Goal: Task Accomplishment & Management: Manage account settings

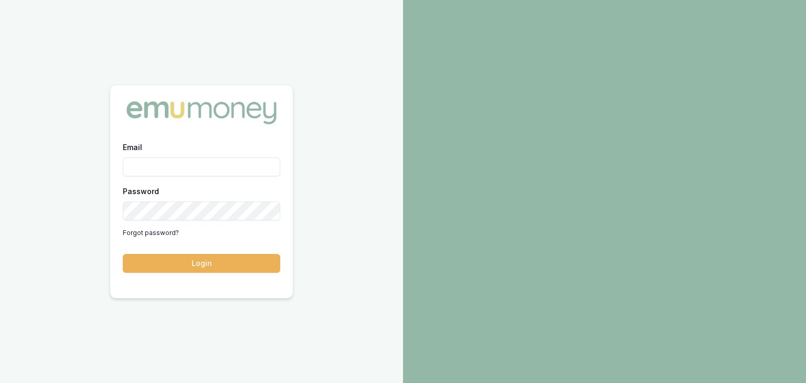
click at [148, 171] on input "Email" at bounding box center [201, 166] width 157 height 19
type input "baron.ketterman@emumoney.com.au"
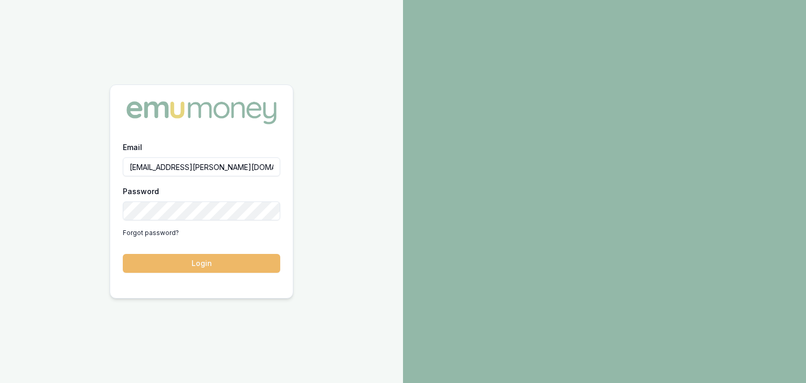
click at [234, 260] on button "Login" at bounding box center [201, 263] width 157 height 19
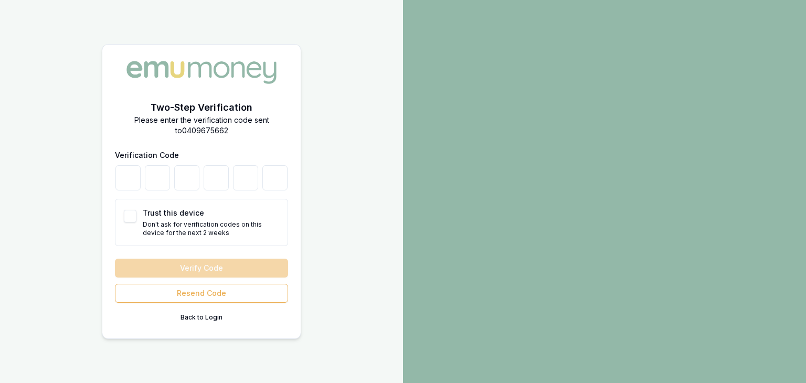
click at [458, 25] on div at bounding box center [604, 191] width 403 height 383
click at [124, 185] on input "number" at bounding box center [127, 177] width 25 height 25
type input "3"
type input "9"
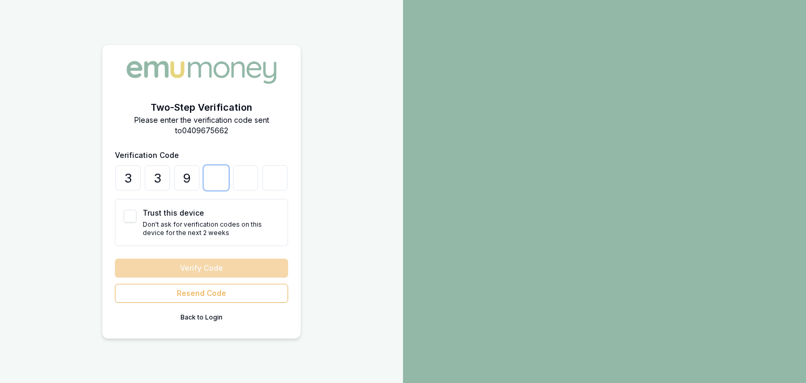
type input "0"
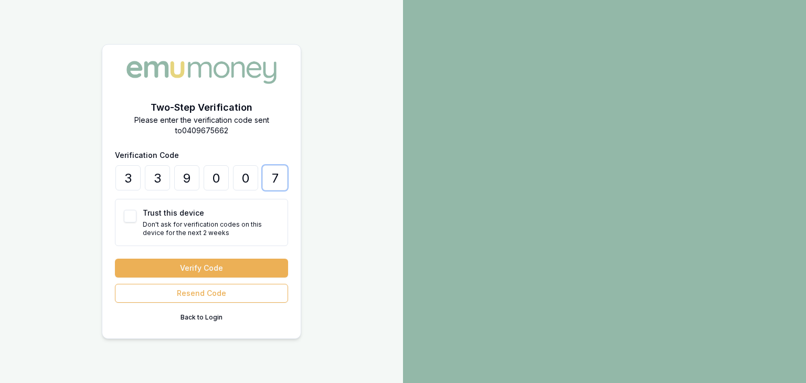
type input "7"
click at [188, 277] on div "Verify Code Resend Code Back to Login" at bounding box center [201, 292] width 173 height 67
click at [128, 217] on button "Trust this device" at bounding box center [130, 216] width 13 height 13
checkbox input "true"
click at [195, 265] on button "Verify Code" at bounding box center [201, 268] width 173 height 19
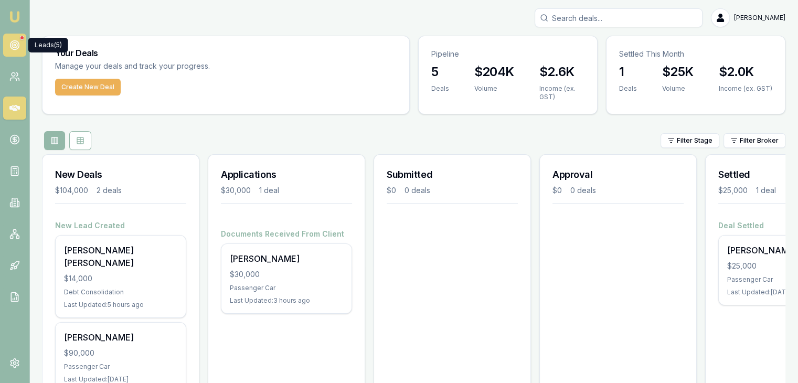
click at [13, 46] on circle at bounding box center [14, 45] width 5 height 5
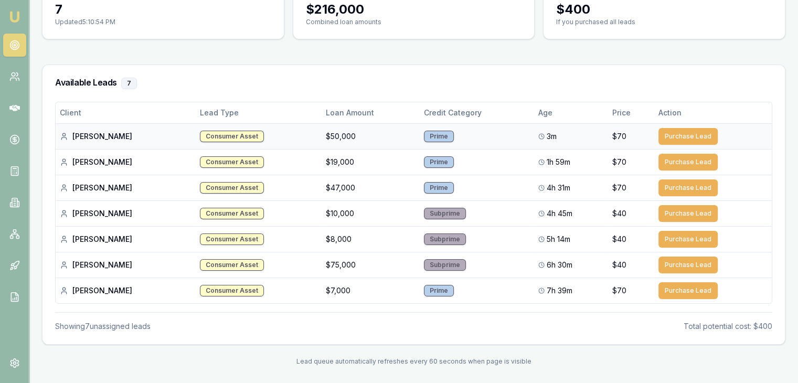
scroll to position [119, 0]
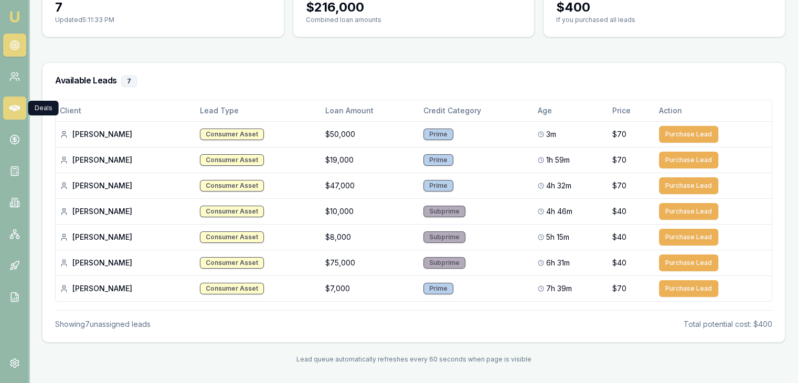
click at [13, 107] on icon at bounding box center [14, 108] width 10 height 6
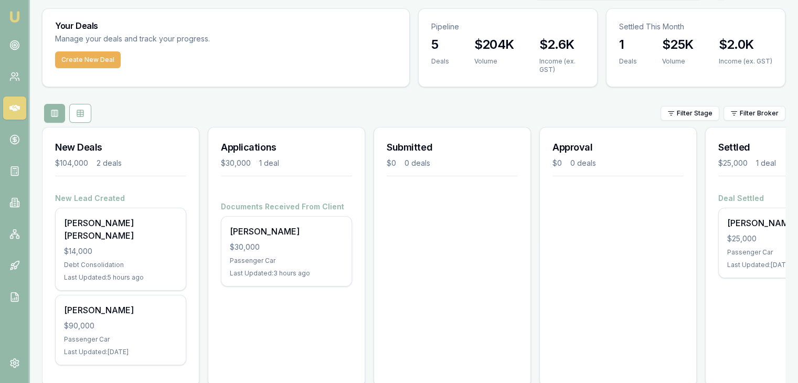
scroll to position [42, 0]
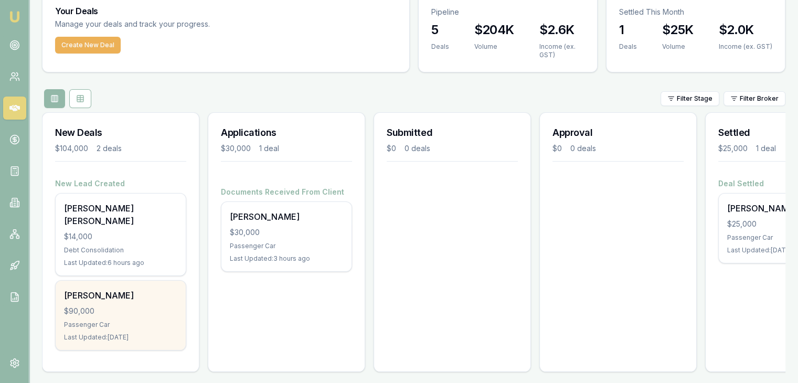
click at [90, 289] on div "[PERSON_NAME]" at bounding box center [120, 295] width 113 height 13
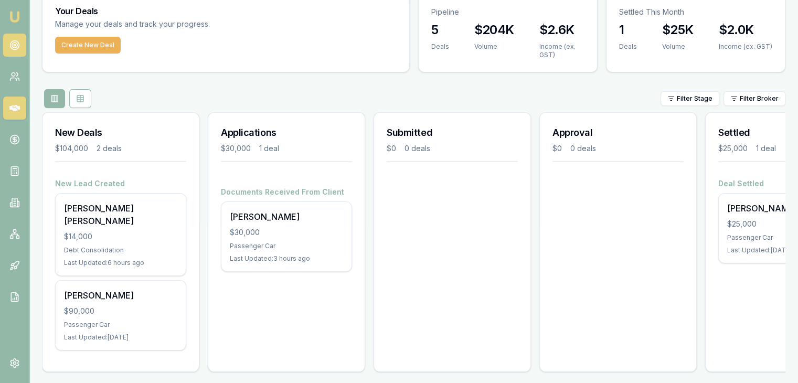
click at [17, 45] on circle at bounding box center [14, 45] width 5 height 5
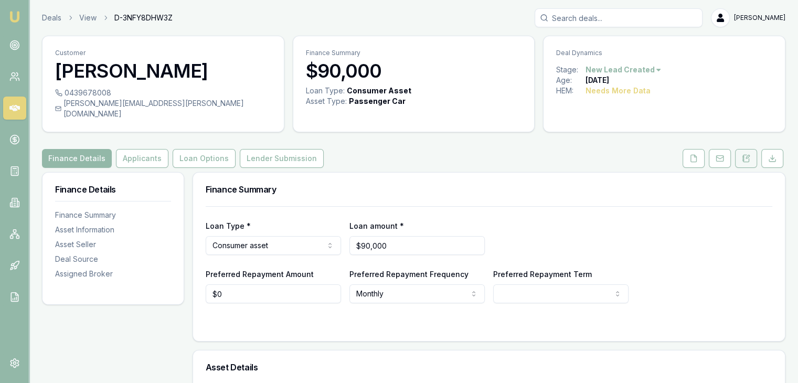
click at [748, 155] on icon at bounding box center [747, 156] width 3 height 3
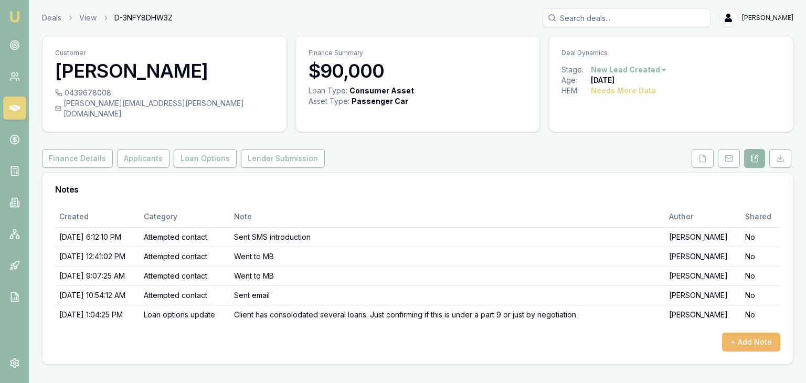
click at [741, 333] on button "+ Add Note" at bounding box center [751, 342] width 58 height 19
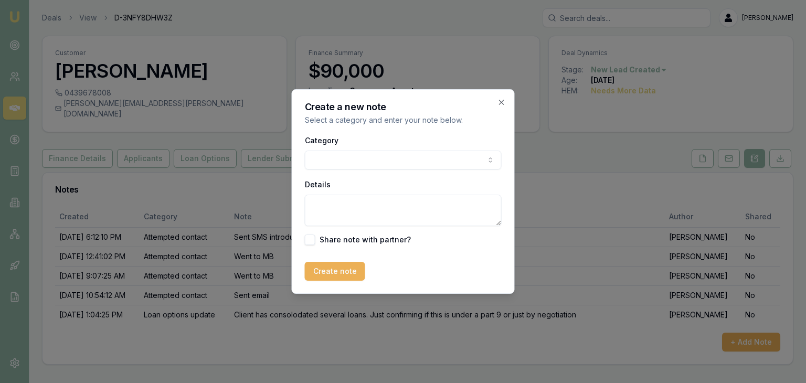
click at [373, 163] on body "Emu Broker Deals View D-3NFY8DHW3Z [PERSON_NAME] Toggle Menu Customer [PERSON_N…" at bounding box center [403, 191] width 806 height 383
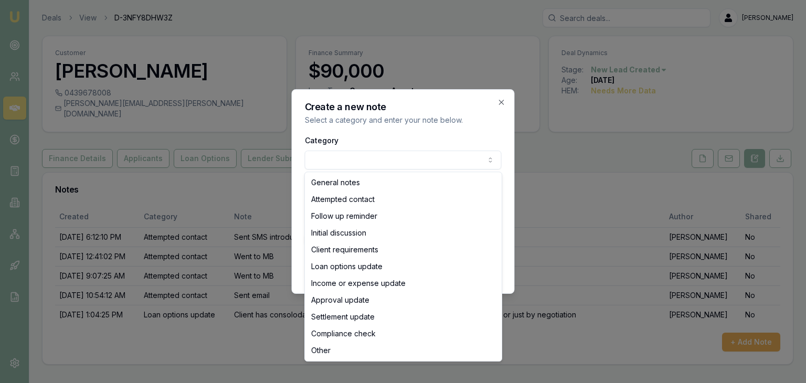
select select "LOAN_OPTIONS_UPDATE"
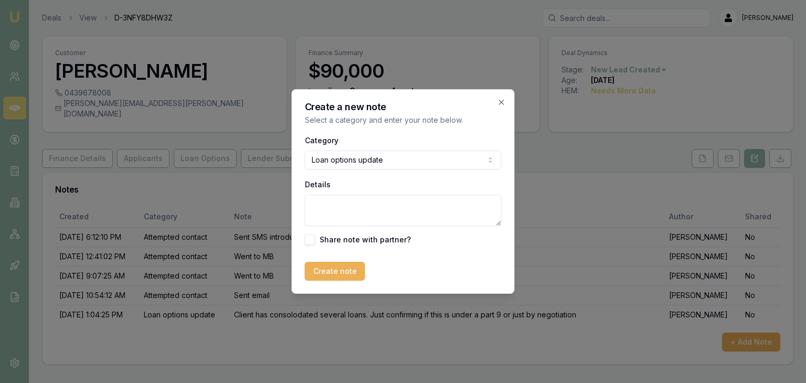
click at [327, 203] on textarea "Details" at bounding box center [403, 210] width 197 height 31
type textarea "Had previously advised I had a road to go with his current financial position a…"
click at [321, 269] on button "Create note" at bounding box center [335, 271] width 60 height 19
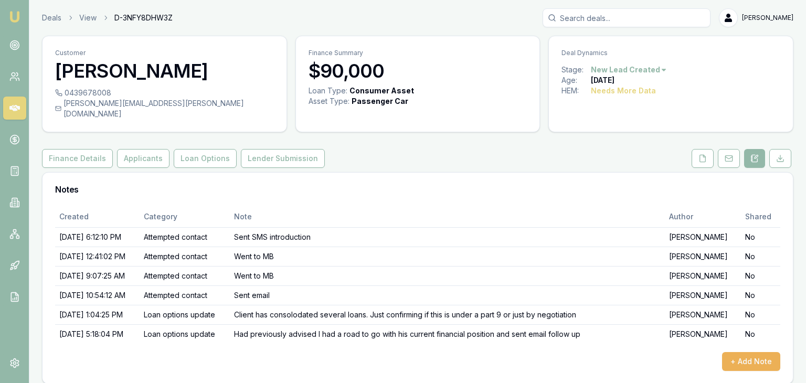
click at [11, 104] on icon at bounding box center [14, 108] width 10 height 10
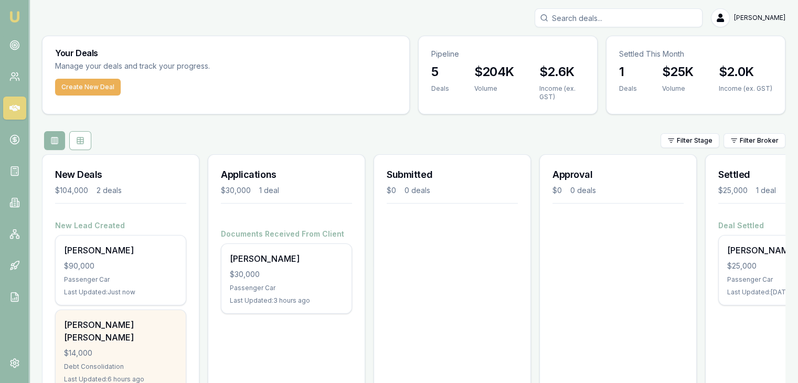
click at [100, 331] on div "Josh Dalle Nogare $14,000 Debt Consolidation Last Updated: 6 hours ago" at bounding box center [121, 351] width 130 height 82
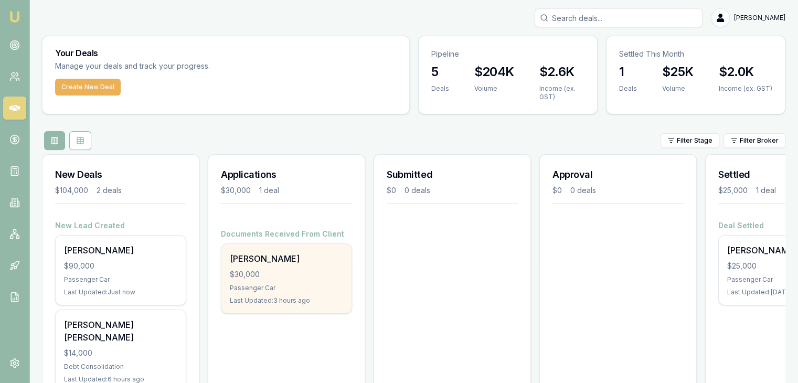
click at [251, 285] on div "Passenger Car" at bounding box center [286, 288] width 113 height 8
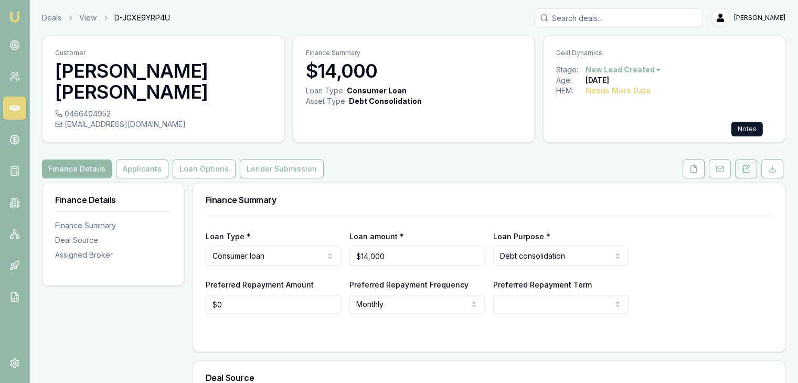
click at [746, 165] on icon at bounding box center [746, 169] width 8 height 8
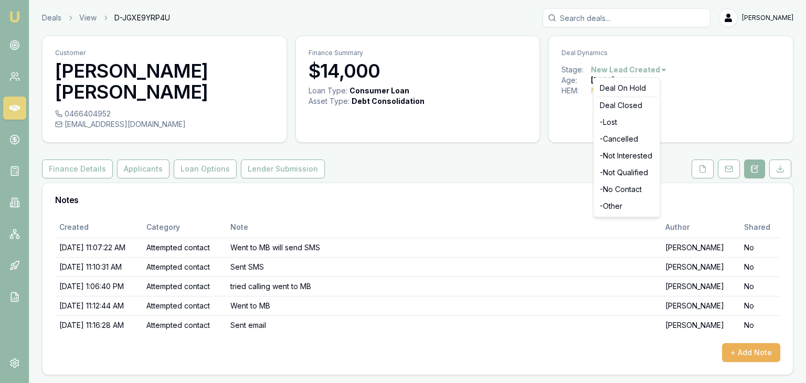
click at [661, 69] on html "Emu Broker Deals View D-JGXE9YRP4U Baron Ketterman Toggle Menu Customer Josh Da…" at bounding box center [403, 191] width 806 height 383
click at [614, 188] on div "- No Contact" at bounding box center [627, 189] width 62 height 17
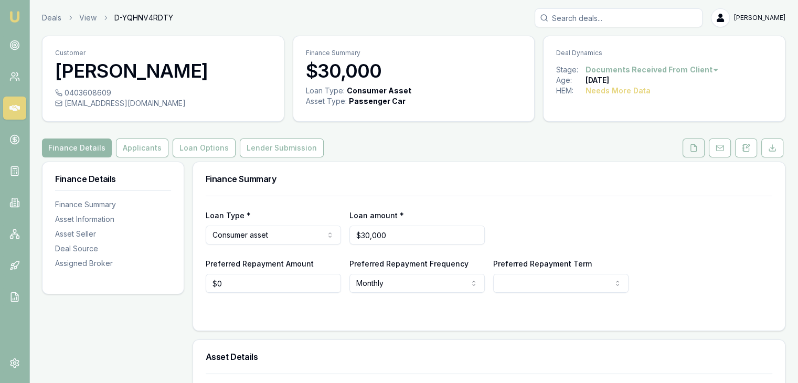
click at [695, 147] on icon at bounding box center [694, 148] width 8 height 8
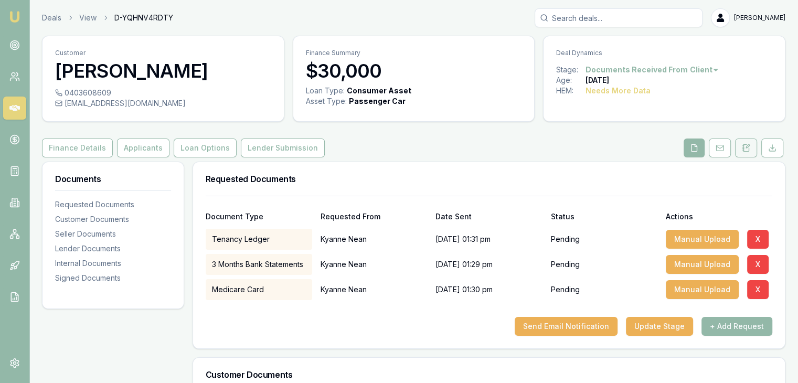
click at [748, 150] on icon at bounding box center [746, 148] width 8 height 8
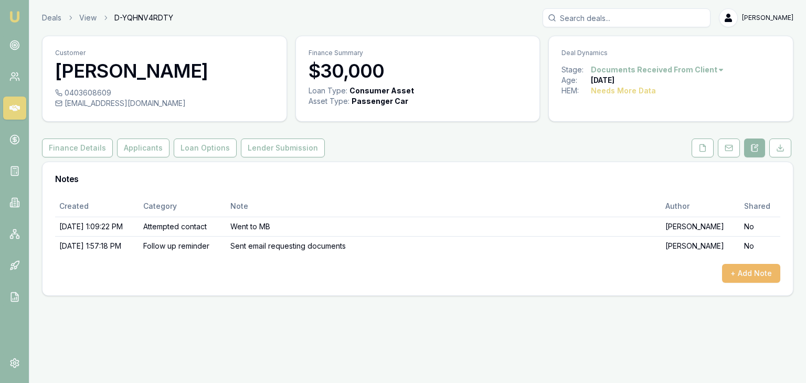
click at [740, 273] on button "+ Add Note" at bounding box center [751, 273] width 58 height 19
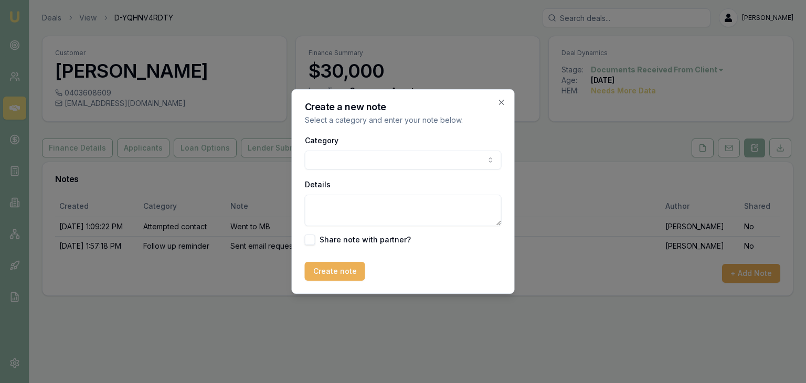
click at [323, 158] on body "Emu Broker Deals View D-YQHNV4RDTY [PERSON_NAME] Toggle Menu Customer [PERSON_N…" at bounding box center [403, 191] width 806 height 383
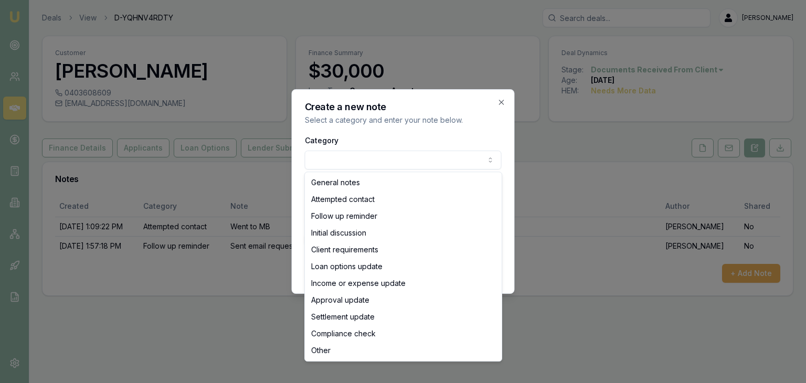
select select "FOLLOW_UP_REMINDER"
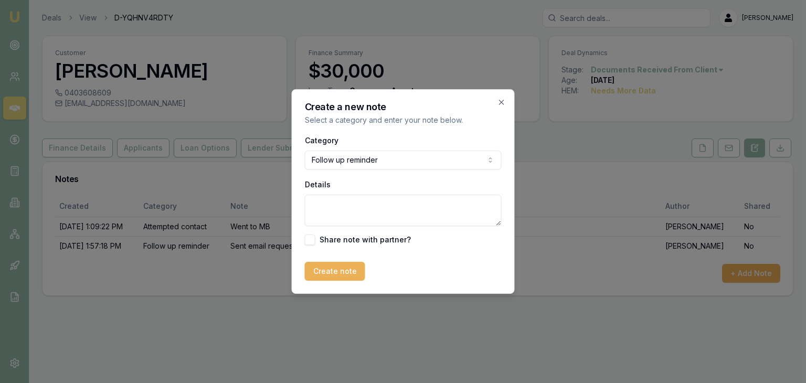
click at [320, 216] on textarea "Details" at bounding box center [403, 210] width 197 height 31
type textarea "Called and it went to MB"
click at [322, 278] on button "Create note" at bounding box center [335, 271] width 60 height 19
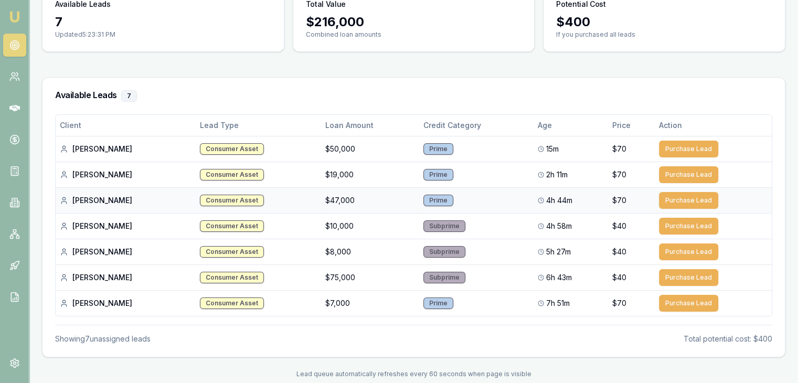
scroll to position [105, 0]
click at [686, 145] on button "Purchase Lead" at bounding box center [688, 148] width 59 height 17
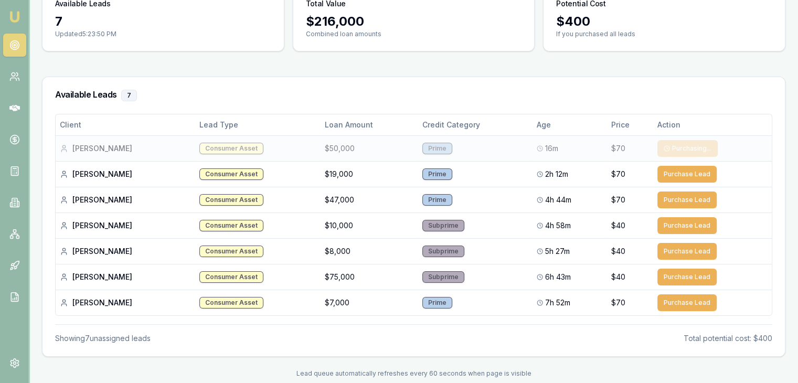
scroll to position [93, 0]
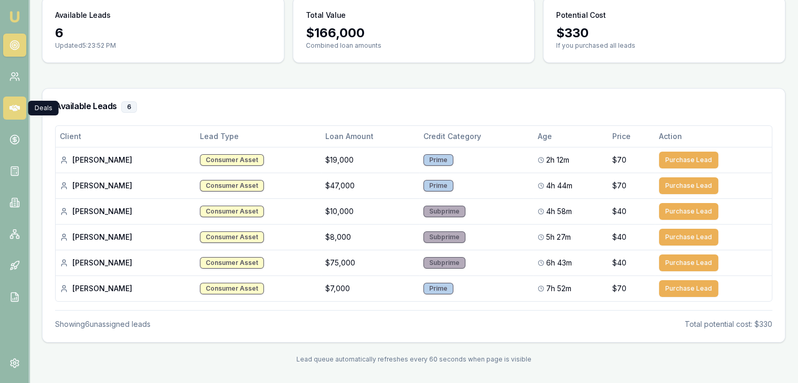
click at [15, 107] on icon at bounding box center [14, 108] width 10 height 10
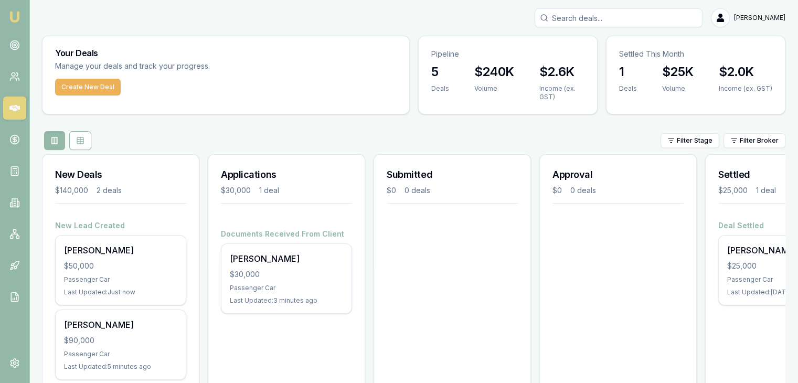
scroll to position [42, 0]
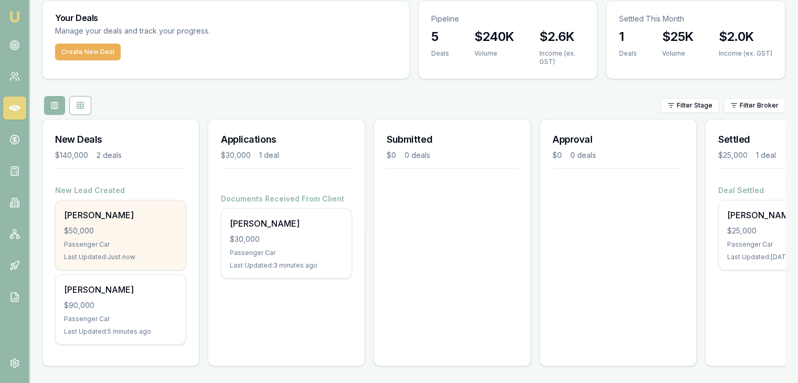
click at [93, 231] on div "Marc Gulberti $50,000 Passenger Car Last Updated: Just now" at bounding box center [121, 234] width 130 height 69
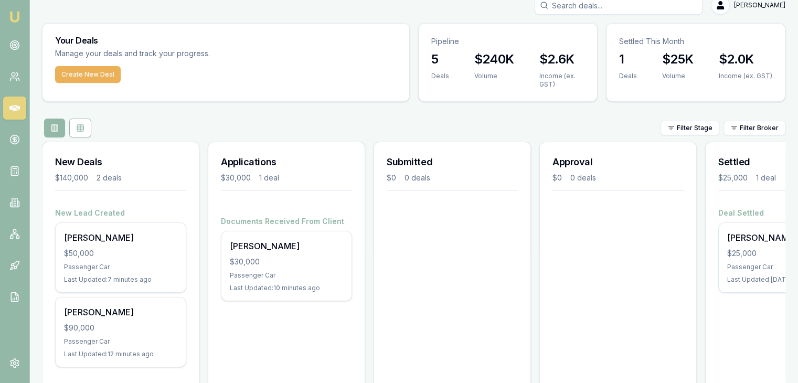
scroll to position [0, 0]
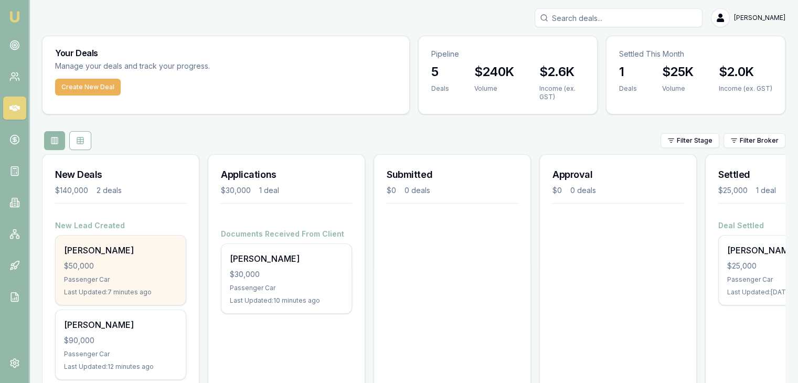
click at [108, 259] on div "Marc Gulberti $50,000 Passenger Car Last Updated: 7 minutes ago" at bounding box center [121, 270] width 130 height 69
click at [113, 273] on div "Marc Gulberti $50,000 Passenger Car Last Updated: 12 minutes ago" at bounding box center [121, 270] width 130 height 69
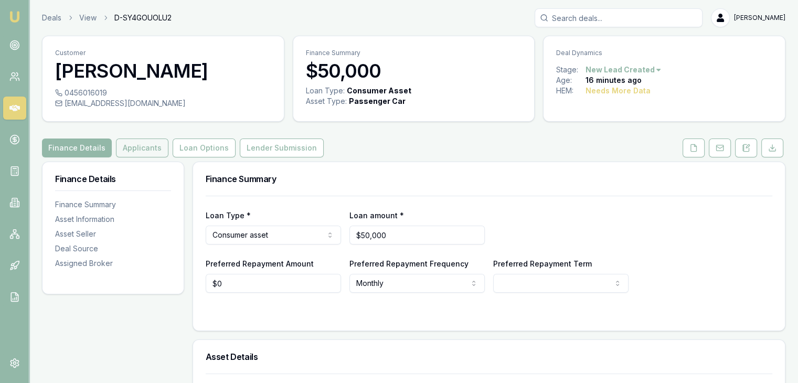
click at [148, 146] on button "Applicants" at bounding box center [142, 148] width 52 height 19
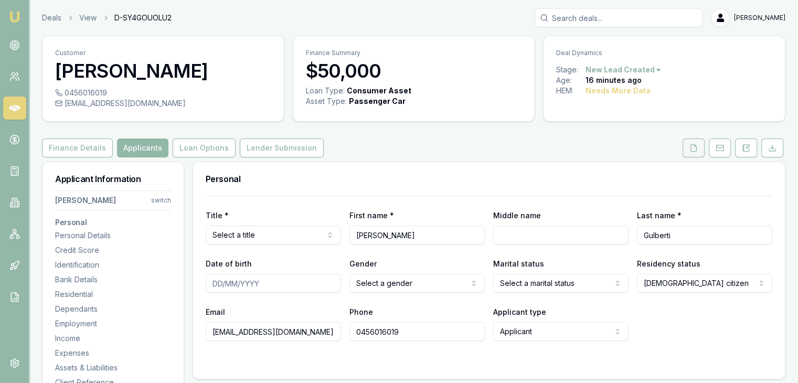
click at [693, 145] on icon at bounding box center [694, 148] width 8 height 8
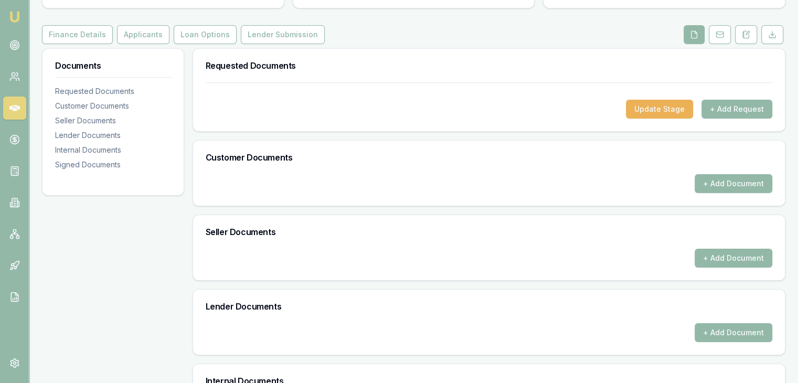
scroll to position [52, 0]
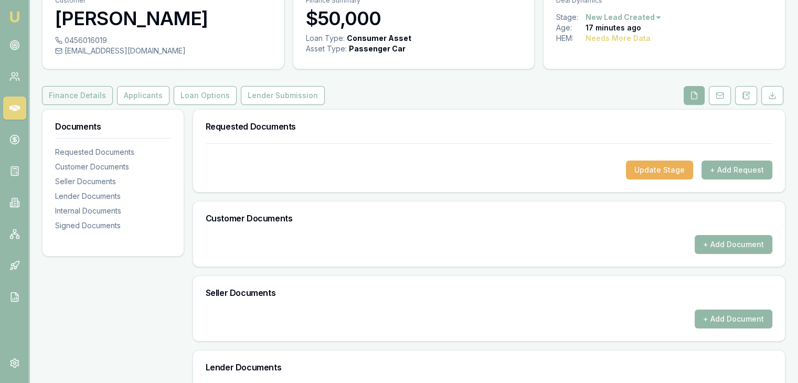
click at [72, 95] on button "Finance Details" at bounding box center [77, 95] width 71 height 19
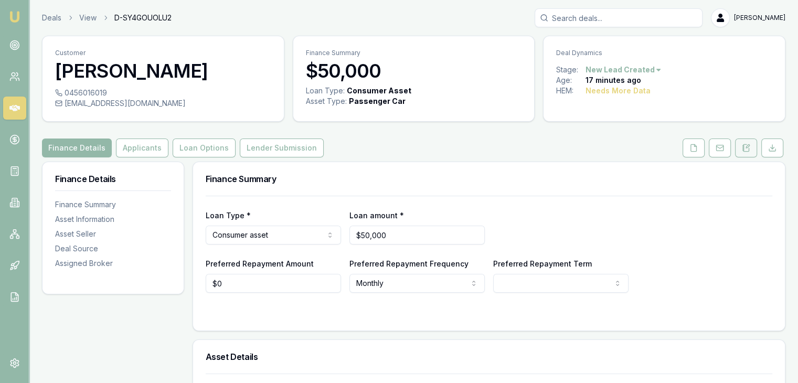
click at [747, 145] on icon at bounding box center [747, 146] width 3 height 3
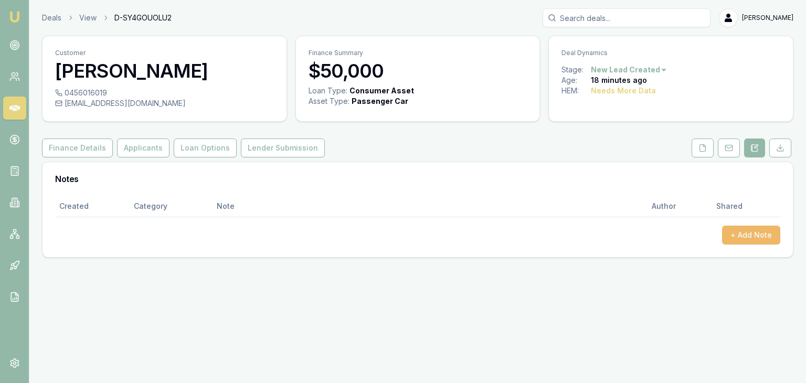
click at [747, 238] on button "+ Add Note" at bounding box center [751, 235] width 58 height 19
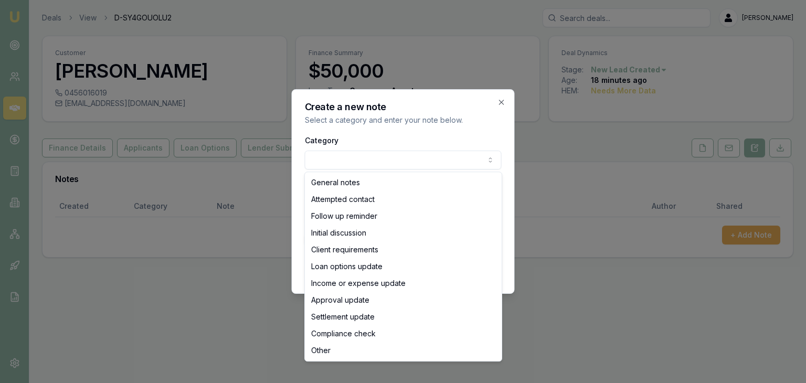
click at [401, 162] on body "Emu Broker Deals View D-SY4GOUOLU2 Baron Ketterman Toggle Menu Customer Marc Gu…" at bounding box center [403, 191] width 806 height 383
select select "ATTEMPTED_CONTACT"
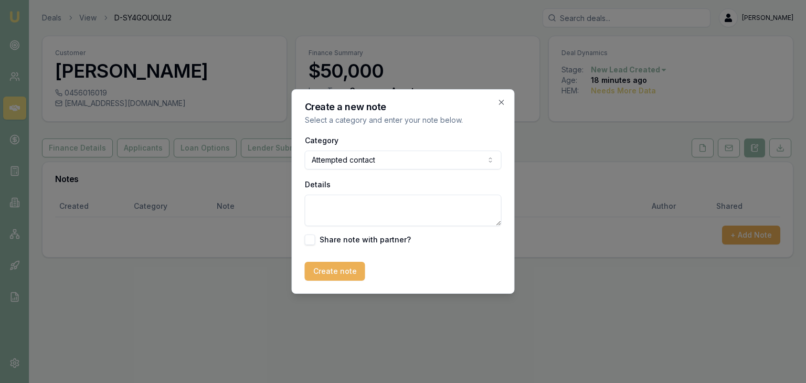
click at [337, 206] on textarea "Details" at bounding box center [403, 210] width 197 height 31
type textarea "Went to MB but not able to leave message"
click at [331, 271] on button "Create note" at bounding box center [335, 271] width 60 height 19
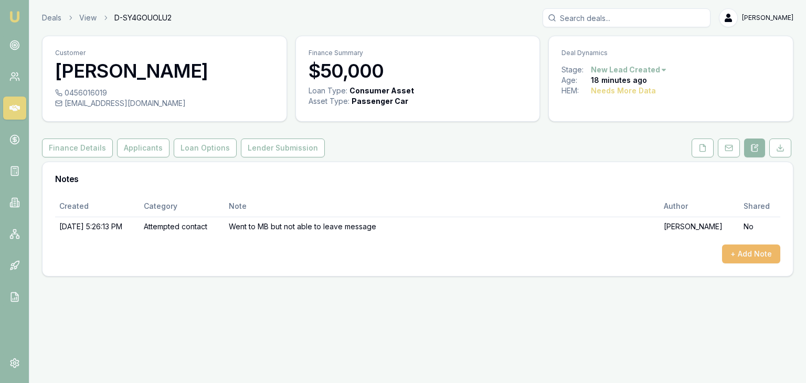
click at [739, 253] on button "+ Add Note" at bounding box center [751, 254] width 58 height 19
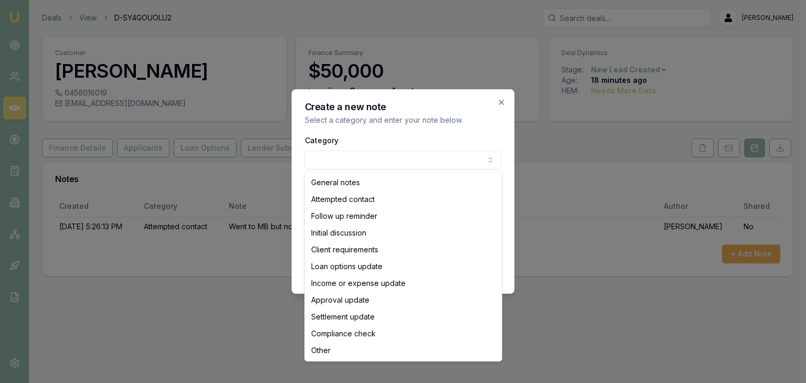
click at [321, 158] on body "Emu Broker Deals View D-SY4GOUOLU2 Baron Ketterman Toggle Menu Customer Marc Gu…" at bounding box center [403, 191] width 806 height 383
select select "ATTEMPTED_CONTACT"
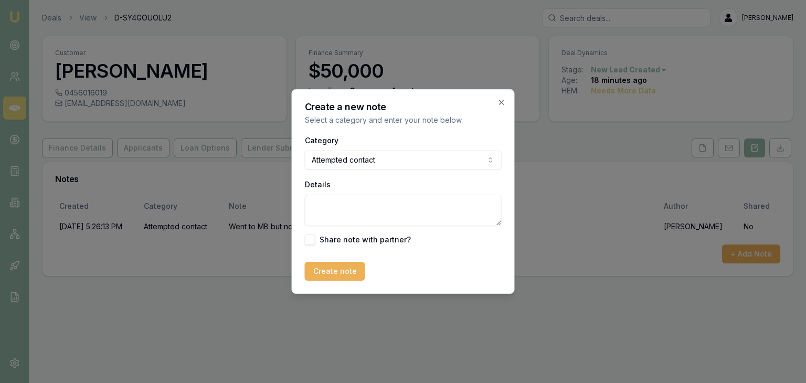
click at [361, 206] on textarea "Details" at bounding box center [403, 210] width 197 height 31
type textarea "Sent SMS intro"
click at [341, 274] on button "Create note" at bounding box center [335, 271] width 60 height 19
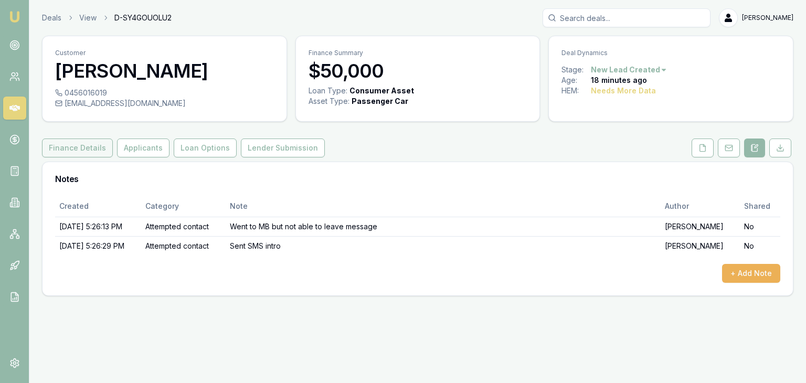
click at [60, 146] on button "Finance Details" at bounding box center [77, 148] width 71 height 19
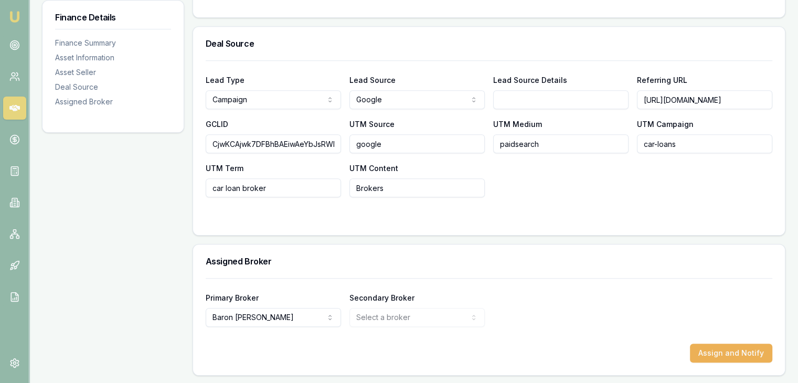
scroll to position [0, 120]
drag, startPoint x: 641, startPoint y: 99, endPoint x: 806, endPoint y: 87, distance: 164.7
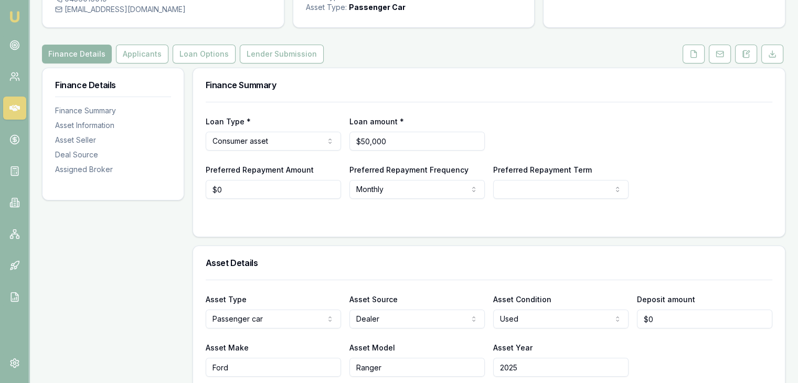
scroll to position [0, 0]
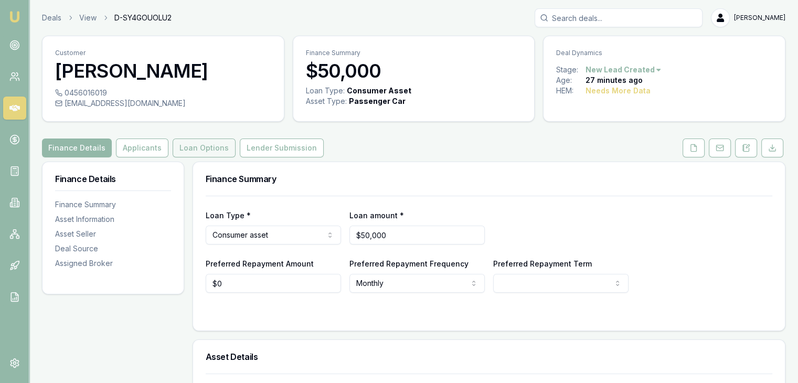
click at [200, 148] on button "Loan Options" at bounding box center [204, 148] width 63 height 19
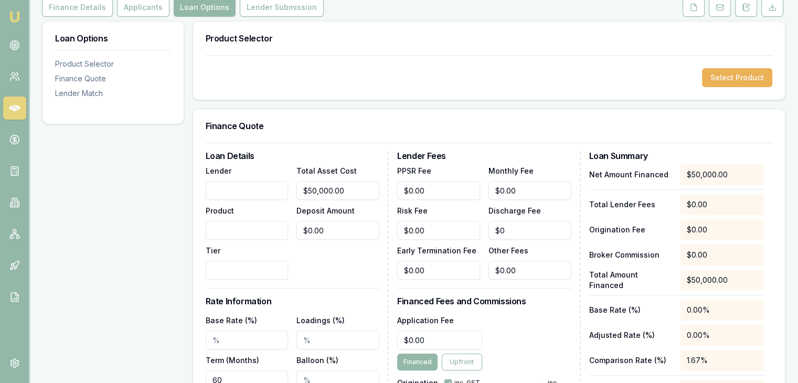
scroll to position [123, 0]
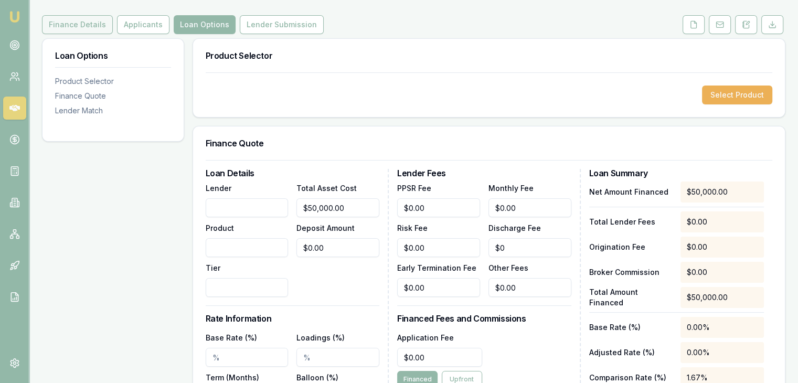
click at [65, 26] on button "Finance Details" at bounding box center [77, 24] width 71 height 19
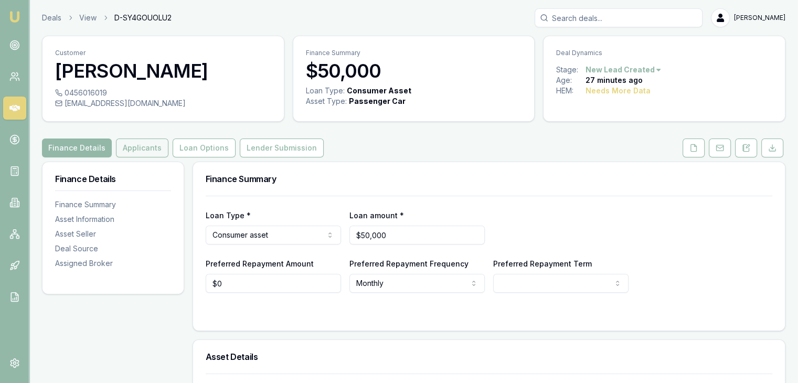
click at [139, 145] on button "Applicants" at bounding box center [142, 148] width 52 height 19
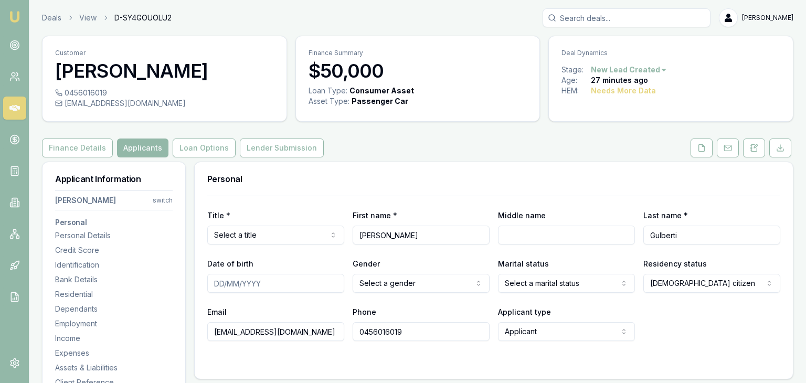
click at [331, 235] on html "Emu Broker Deals View D-SY4GOUOLU2 Baron Ketterman Toggle Menu Customer Marc Gu…" at bounding box center [403, 191] width 806 height 383
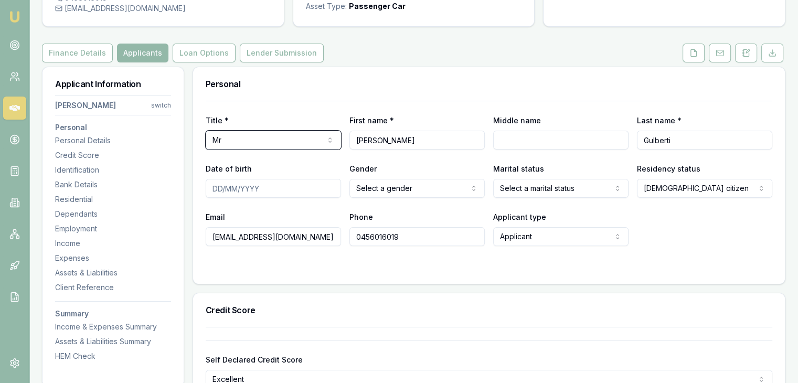
scroll to position [105, 0]
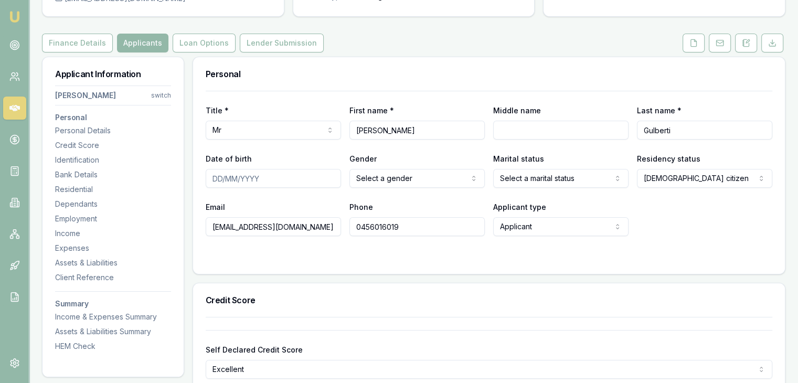
click at [472, 177] on html "Emu Broker Deals View D-SY4GOUOLU2 Baron Ketterman Toggle Menu Customer Marc Gu…" at bounding box center [399, 86] width 798 height 383
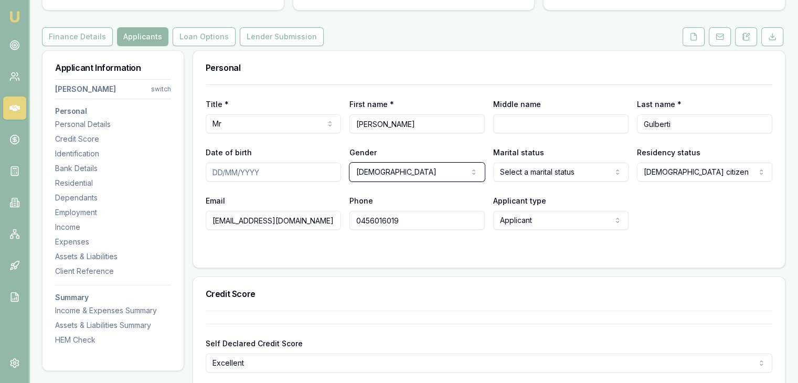
scroll to position [0, 0]
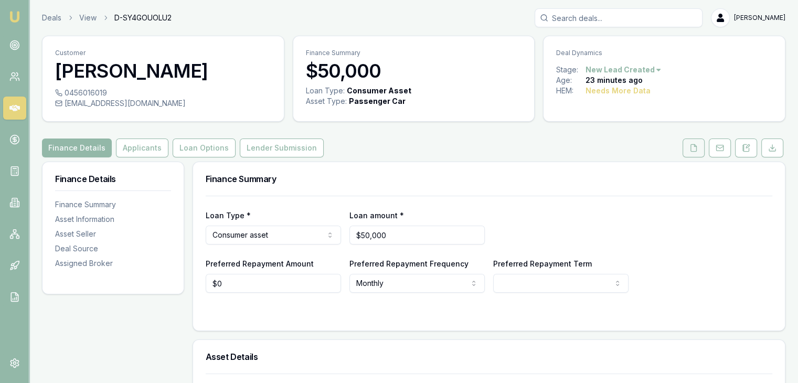
click at [696, 146] on polyline at bounding box center [695, 145] width 2 height 2
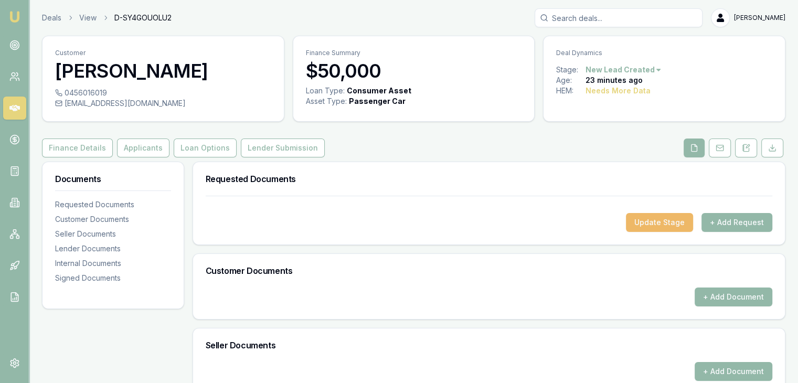
click at [672, 223] on button "Update Stage" at bounding box center [659, 222] width 67 height 19
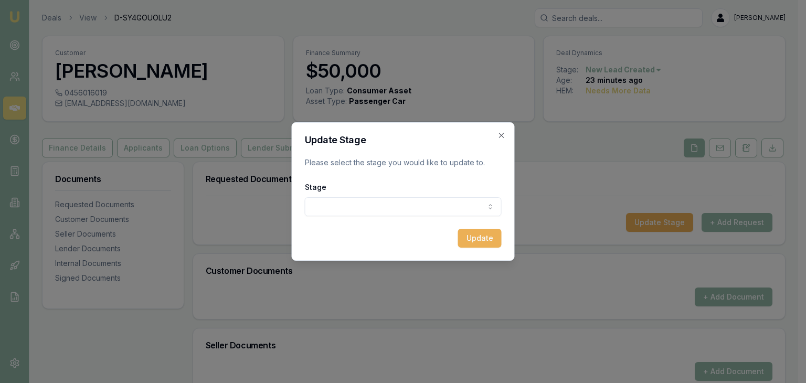
click at [357, 207] on body "Emu Broker Deals View D-SY4GOUOLU2 [PERSON_NAME] Toggle Menu Customer [PERSON_N…" at bounding box center [399, 191] width 798 height 383
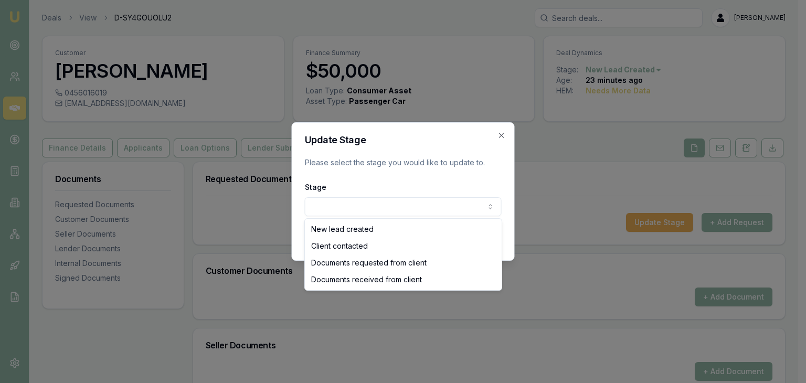
select select "DOCUMENTS_REQUESTED_FROM_CLIENT"
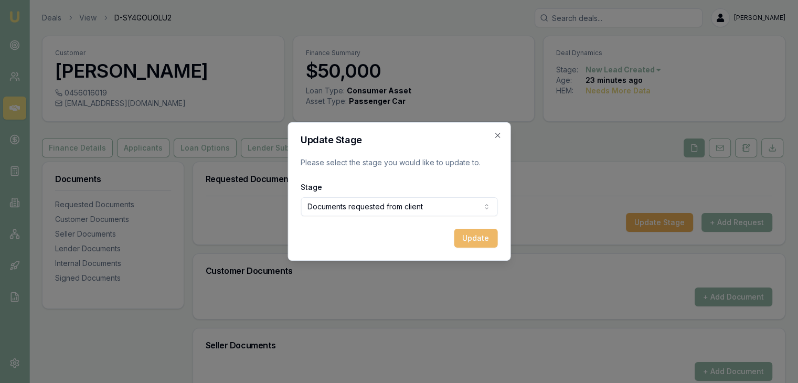
click at [472, 241] on button "Update" at bounding box center [476, 238] width 44 height 19
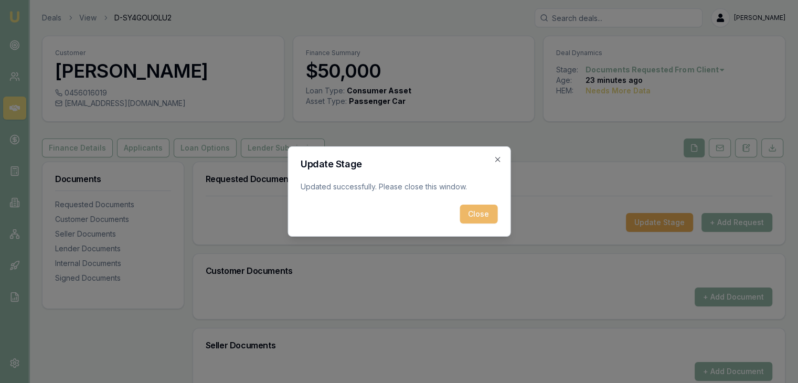
click at [487, 216] on button "Close" at bounding box center [479, 214] width 38 height 19
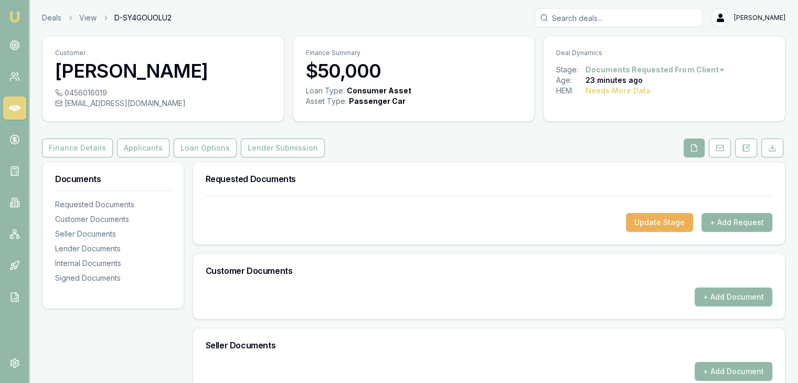
click at [724, 221] on button "+ Add Request" at bounding box center [737, 222] width 71 height 19
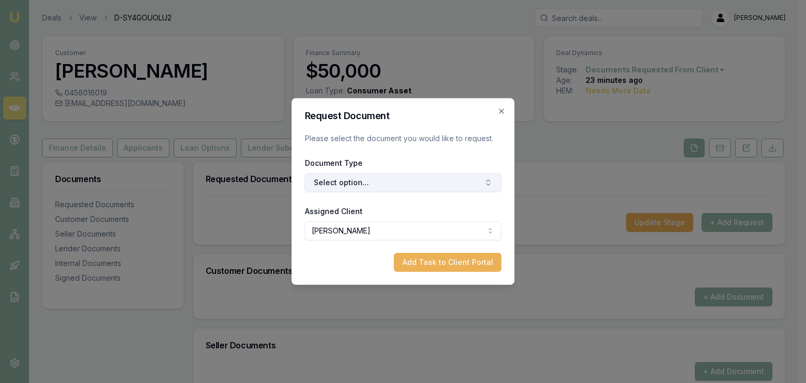
click at [348, 184] on button "Select option..." at bounding box center [403, 182] width 197 height 19
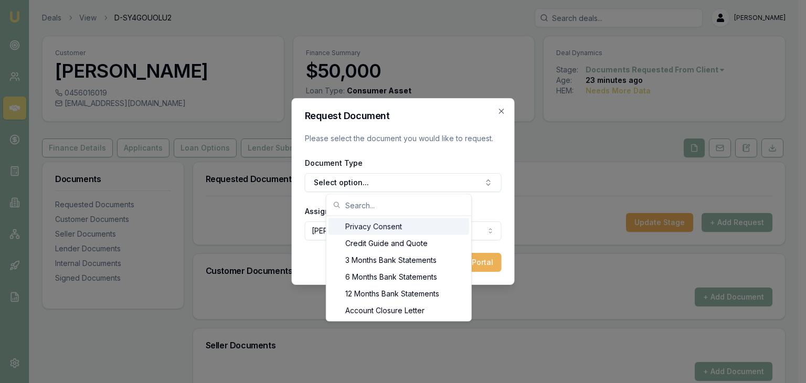
click at [372, 226] on div "Privacy Consent" at bounding box center [399, 226] width 141 height 17
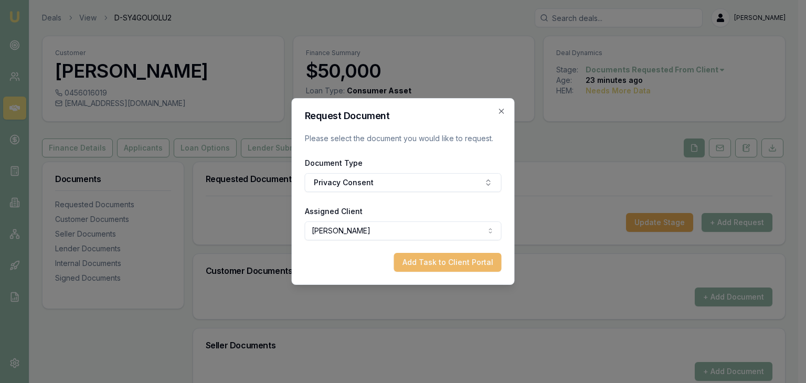
click at [430, 264] on button "Add Task to Client Portal" at bounding box center [448, 262] width 108 height 19
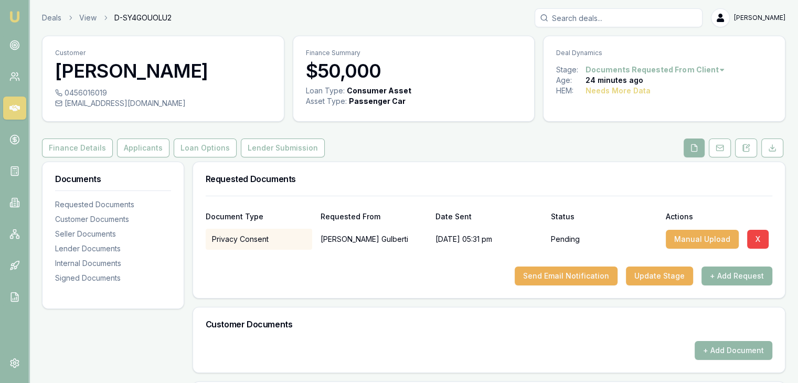
click at [727, 273] on button "+ Add Request" at bounding box center [737, 276] width 71 height 19
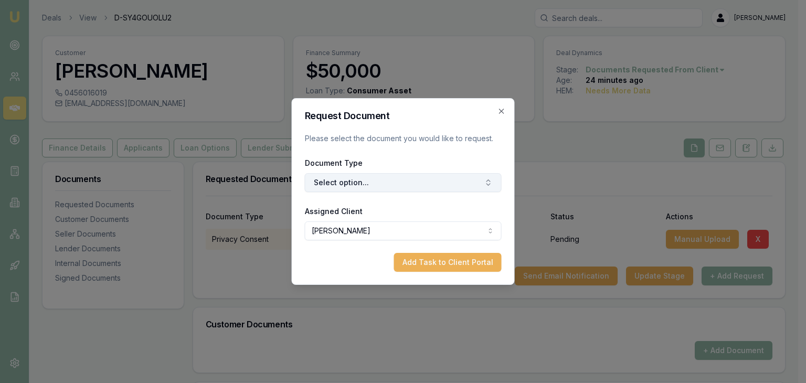
click at [344, 185] on button "Select option..." at bounding box center [403, 182] width 197 height 19
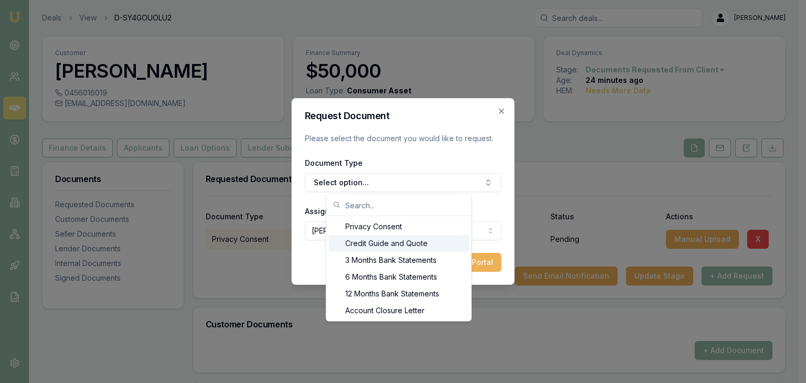
click at [378, 242] on div "Credit Guide and Quote" at bounding box center [399, 243] width 141 height 17
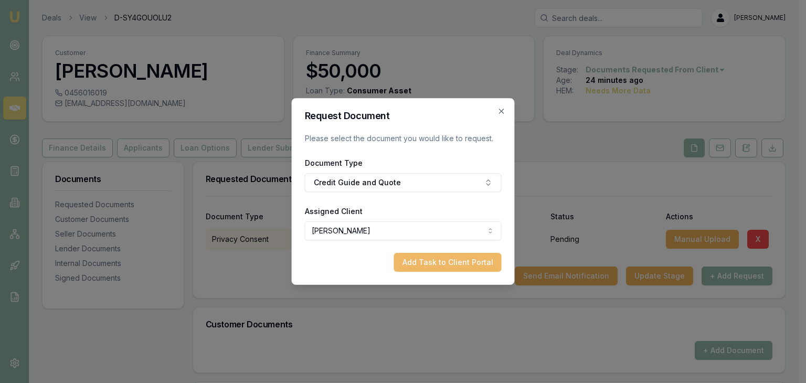
click at [438, 262] on button "Add Task to Client Portal" at bounding box center [448, 262] width 108 height 19
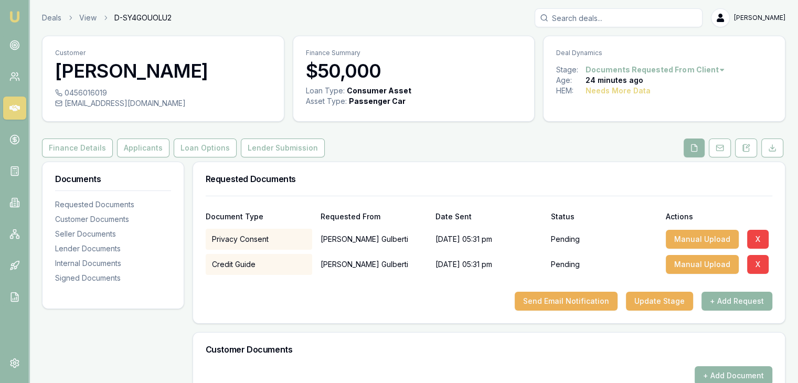
click at [725, 298] on button "+ Add Request" at bounding box center [737, 301] width 71 height 19
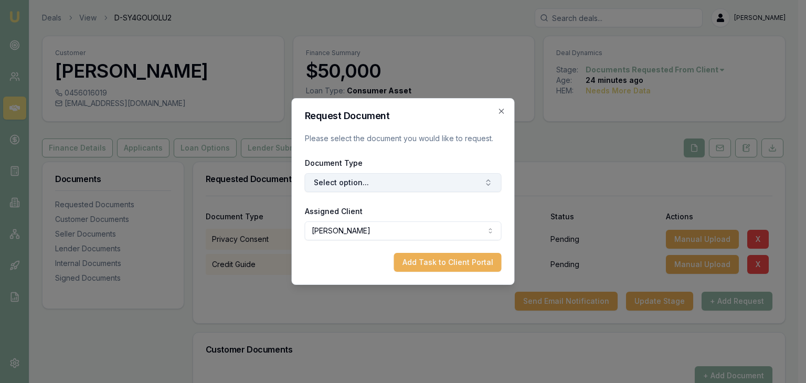
click at [403, 180] on button "Select option..." at bounding box center [403, 182] width 197 height 19
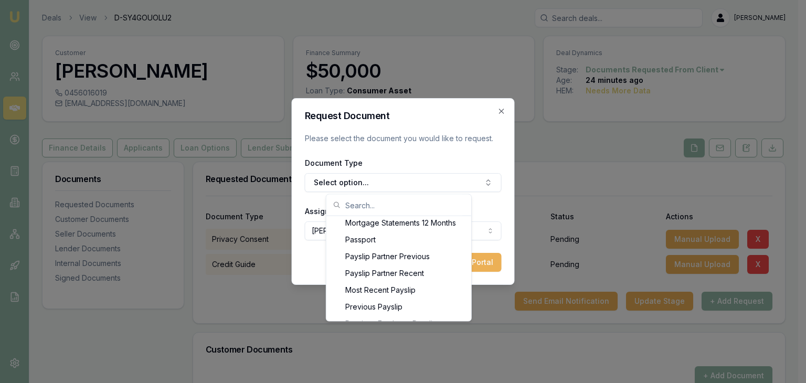
scroll to position [852, 0]
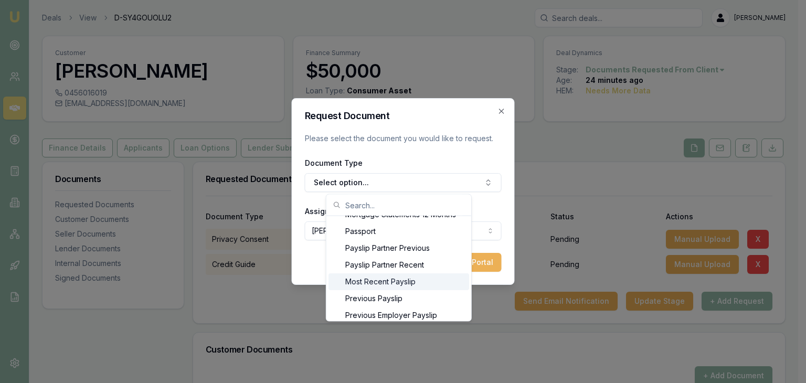
click at [376, 281] on div "Most Recent Payslip" at bounding box center [399, 281] width 141 height 17
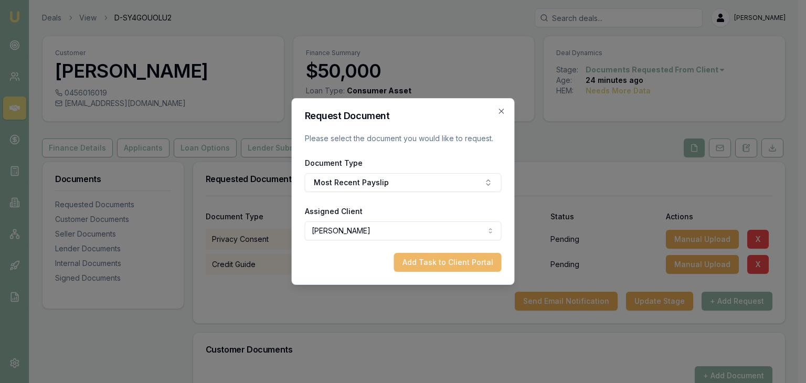
click at [430, 263] on button "Add Task to Client Portal" at bounding box center [448, 262] width 108 height 19
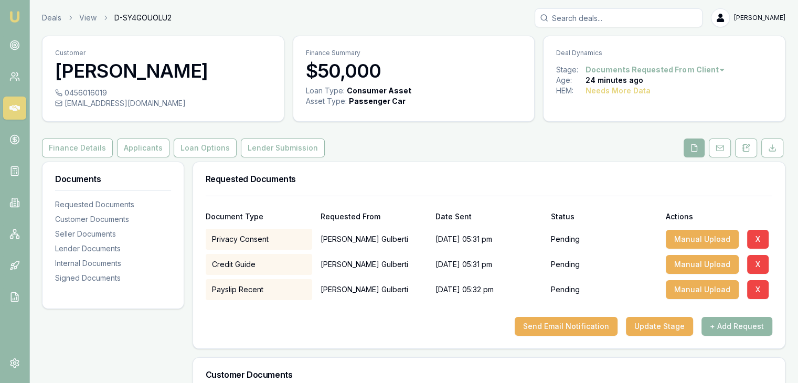
click at [741, 325] on button "+ Add Request" at bounding box center [737, 326] width 71 height 19
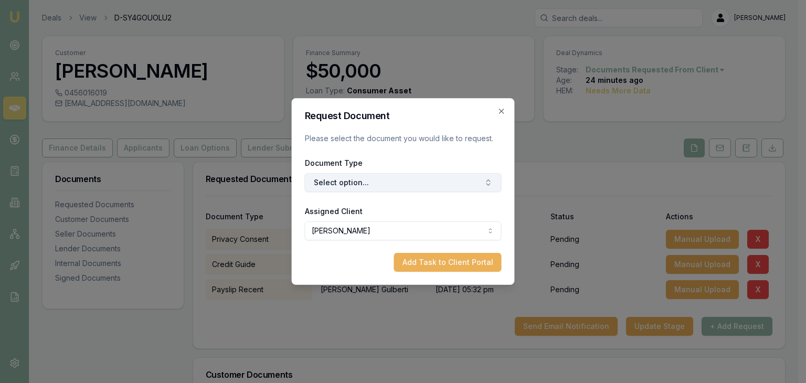
click at [490, 179] on icon "button" at bounding box center [488, 182] width 8 height 8
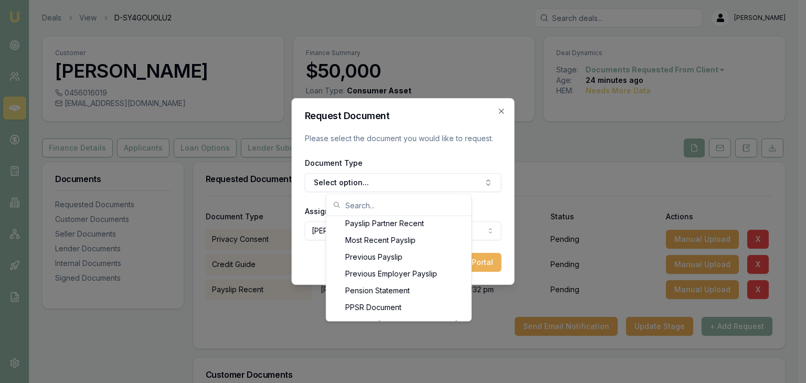
scroll to position [927, 0]
click at [392, 221] on div "Previous Payslip" at bounding box center [399, 223] width 141 height 17
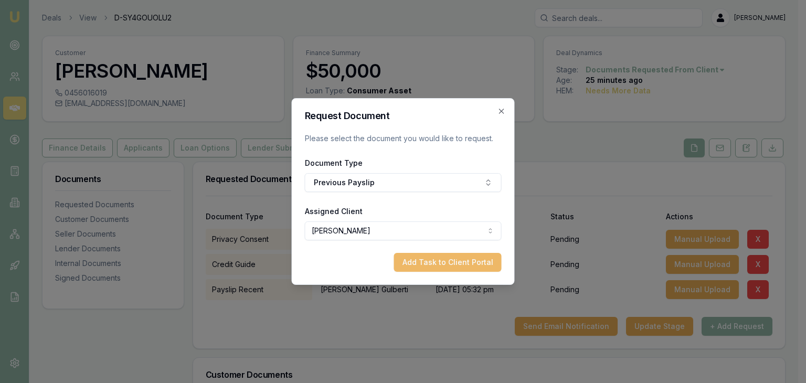
click at [430, 258] on button "Add Task to Client Portal" at bounding box center [448, 262] width 108 height 19
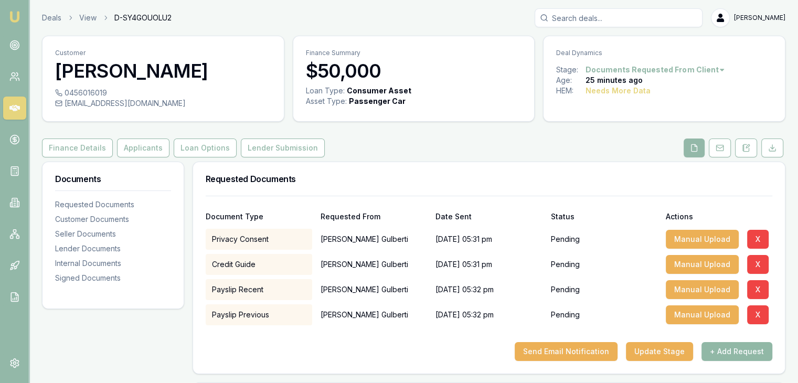
click at [734, 350] on button "+ Add Request" at bounding box center [737, 351] width 71 height 19
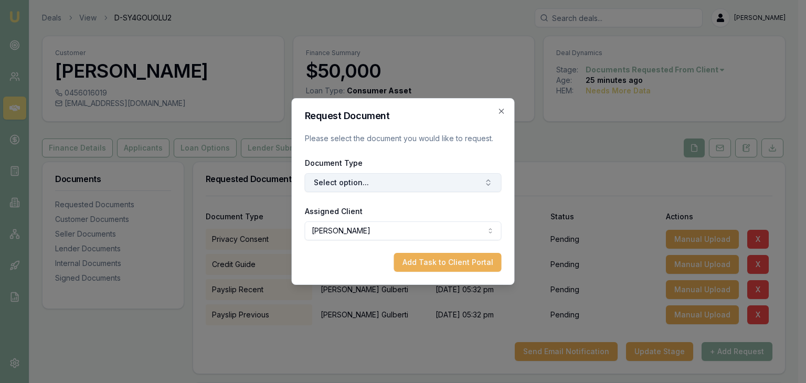
click at [487, 181] on icon "button" at bounding box center [488, 182] width 8 height 8
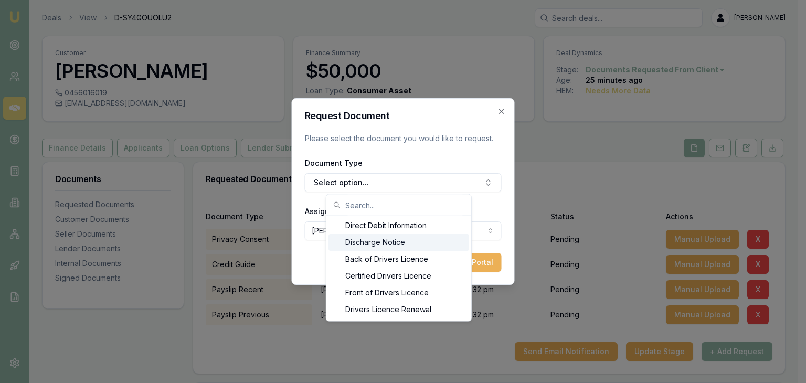
scroll to position [467, 0]
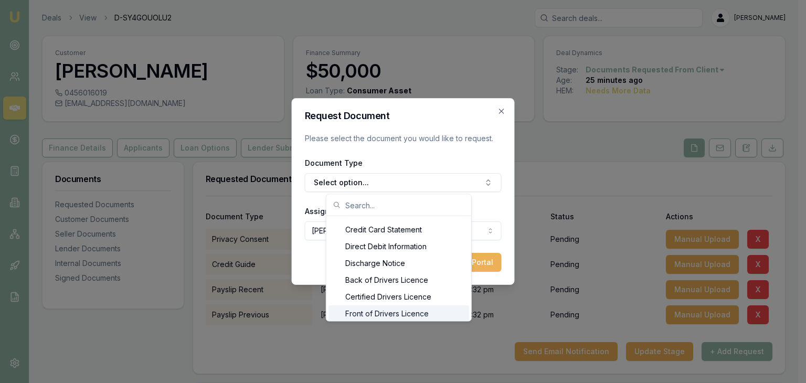
click at [382, 312] on div "Front of Drivers Licence" at bounding box center [399, 313] width 141 height 17
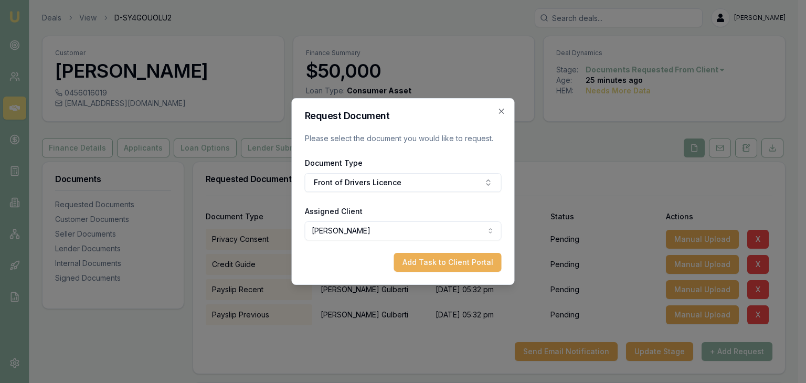
click at [424, 262] on button "Add Task to Client Portal" at bounding box center [448, 262] width 108 height 19
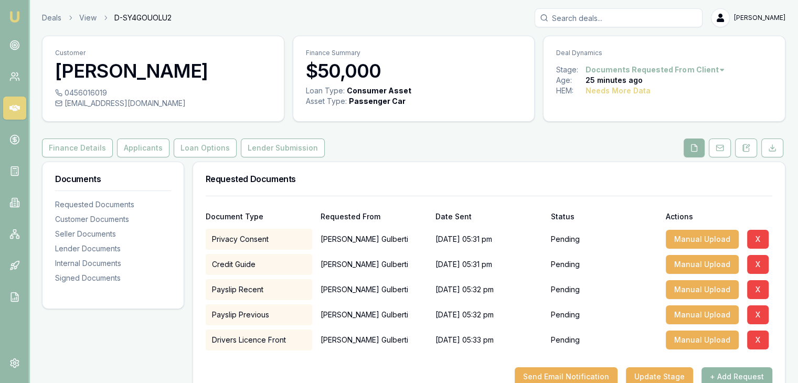
click at [731, 374] on button "+ Add Request" at bounding box center [737, 376] width 71 height 19
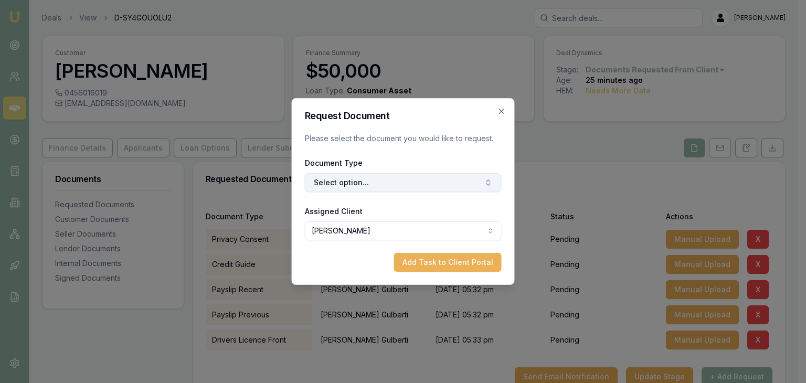
click at [473, 187] on button "Select option..." at bounding box center [403, 182] width 197 height 19
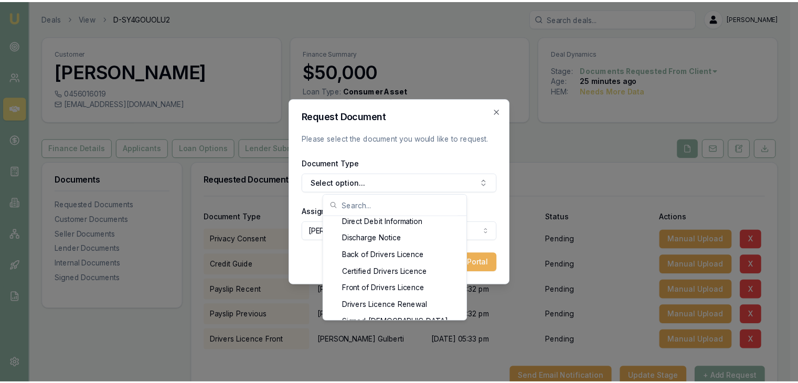
scroll to position [501, 0]
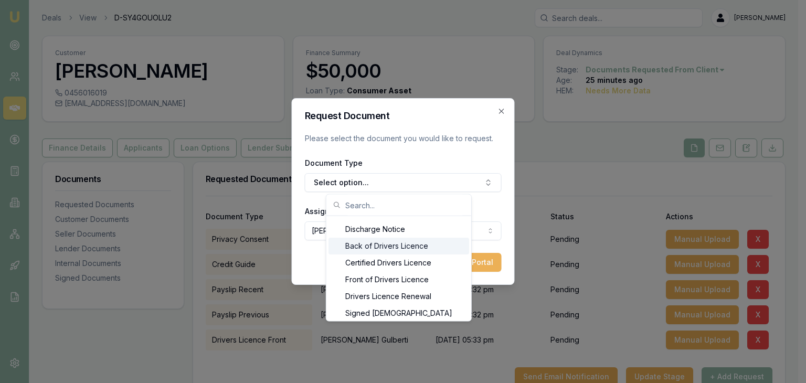
click at [407, 245] on div "Back of Drivers Licence" at bounding box center [399, 246] width 141 height 17
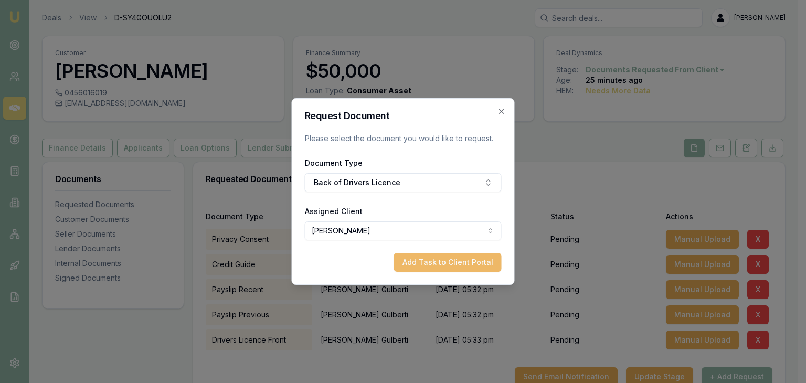
click at [431, 263] on button "Add Task to Client Portal" at bounding box center [448, 262] width 108 height 19
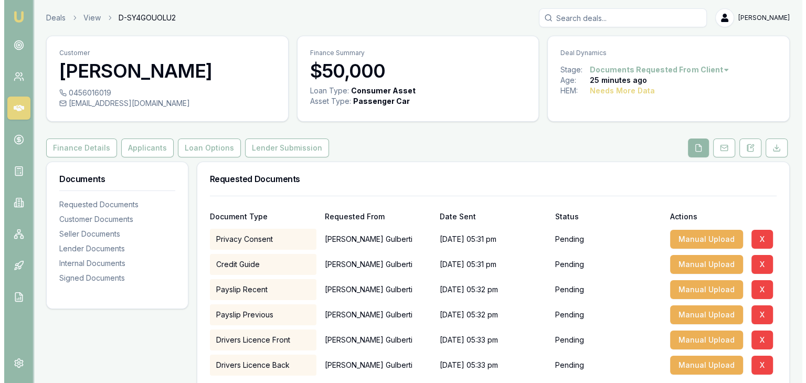
scroll to position [52, 0]
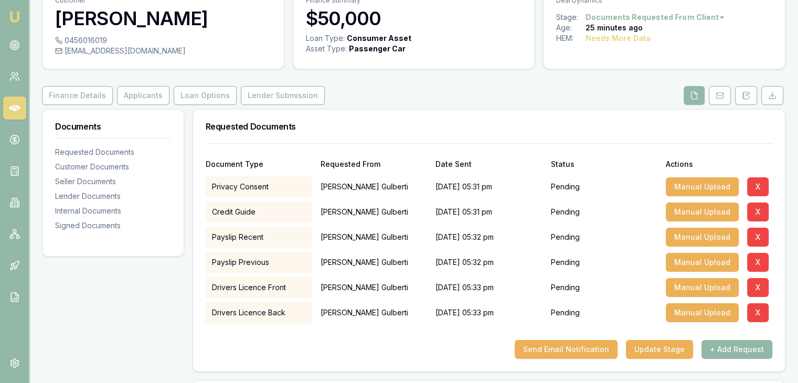
click at [728, 349] on button "+ Add Request" at bounding box center [737, 349] width 71 height 19
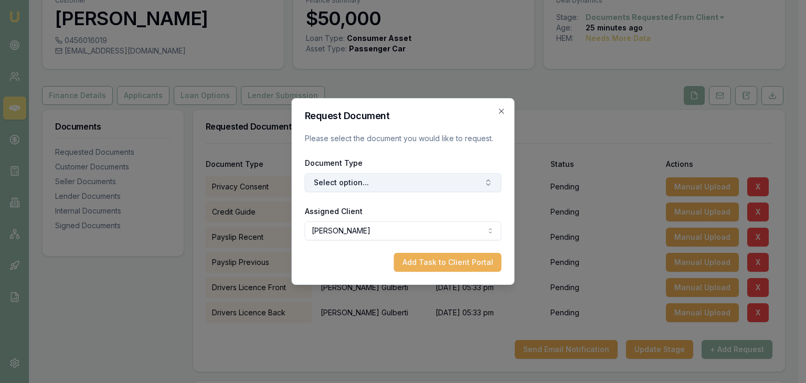
click at [487, 177] on button "Select option..." at bounding box center [403, 182] width 197 height 19
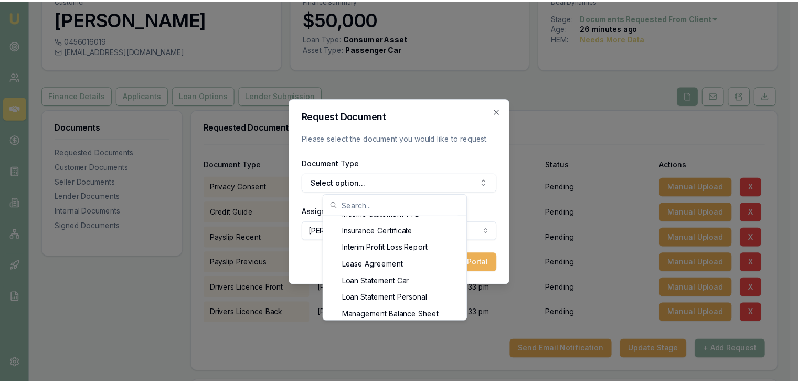
scroll to position [651, 0]
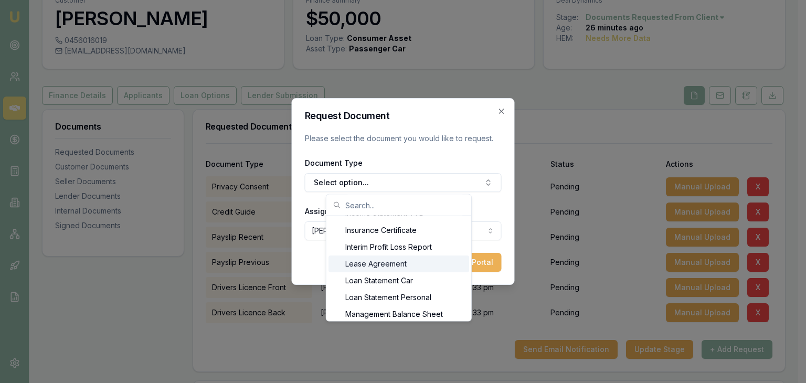
click at [390, 264] on div "Lease Agreement" at bounding box center [399, 264] width 141 height 17
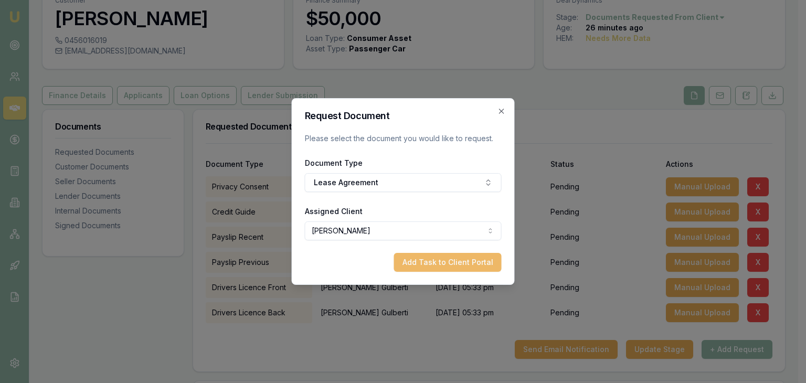
click at [448, 260] on button "Add Task to Client Portal" at bounding box center [448, 262] width 108 height 19
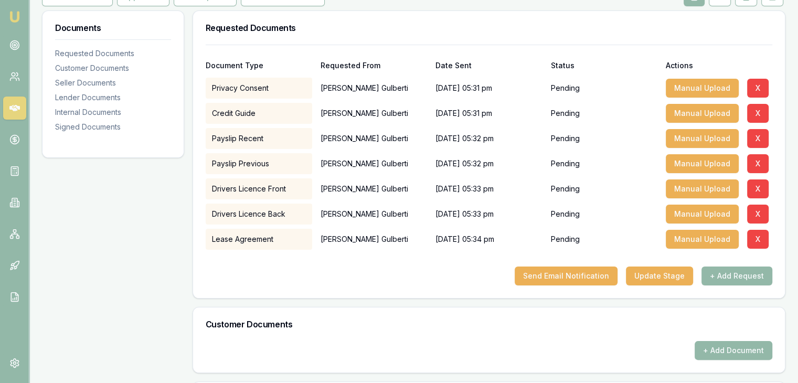
scroll to position [157, 0]
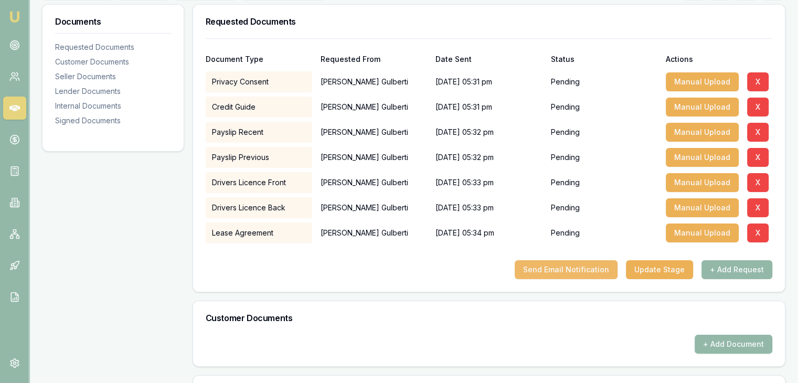
click at [568, 268] on button "Send Email Notification" at bounding box center [566, 269] width 103 height 19
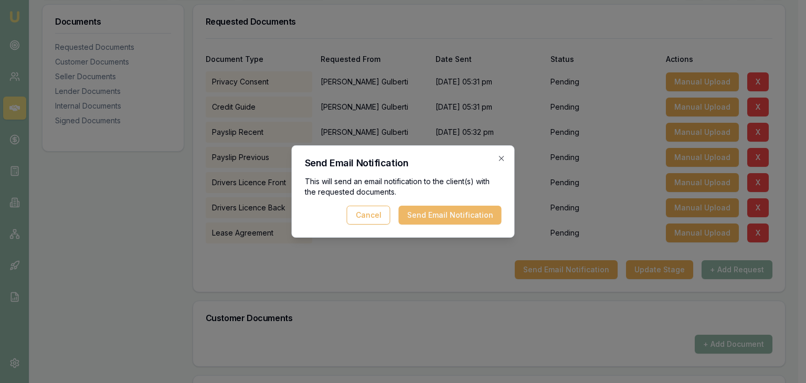
click at [449, 213] on button "Send Email Notification" at bounding box center [450, 215] width 103 height 19
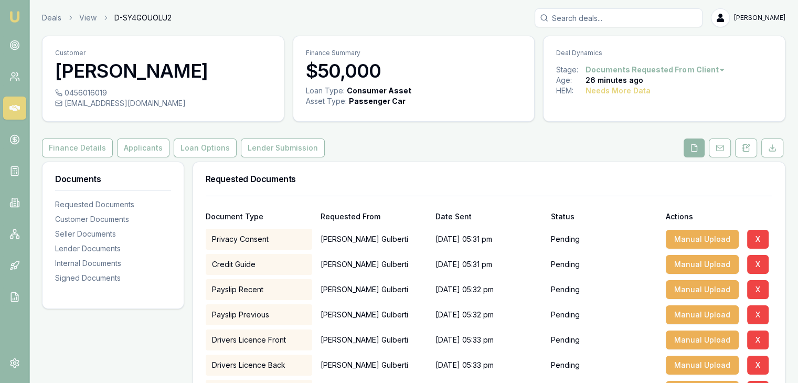
scroll to position [0, 0]
